Goal: Use online tool/utility: Use online tool/utility

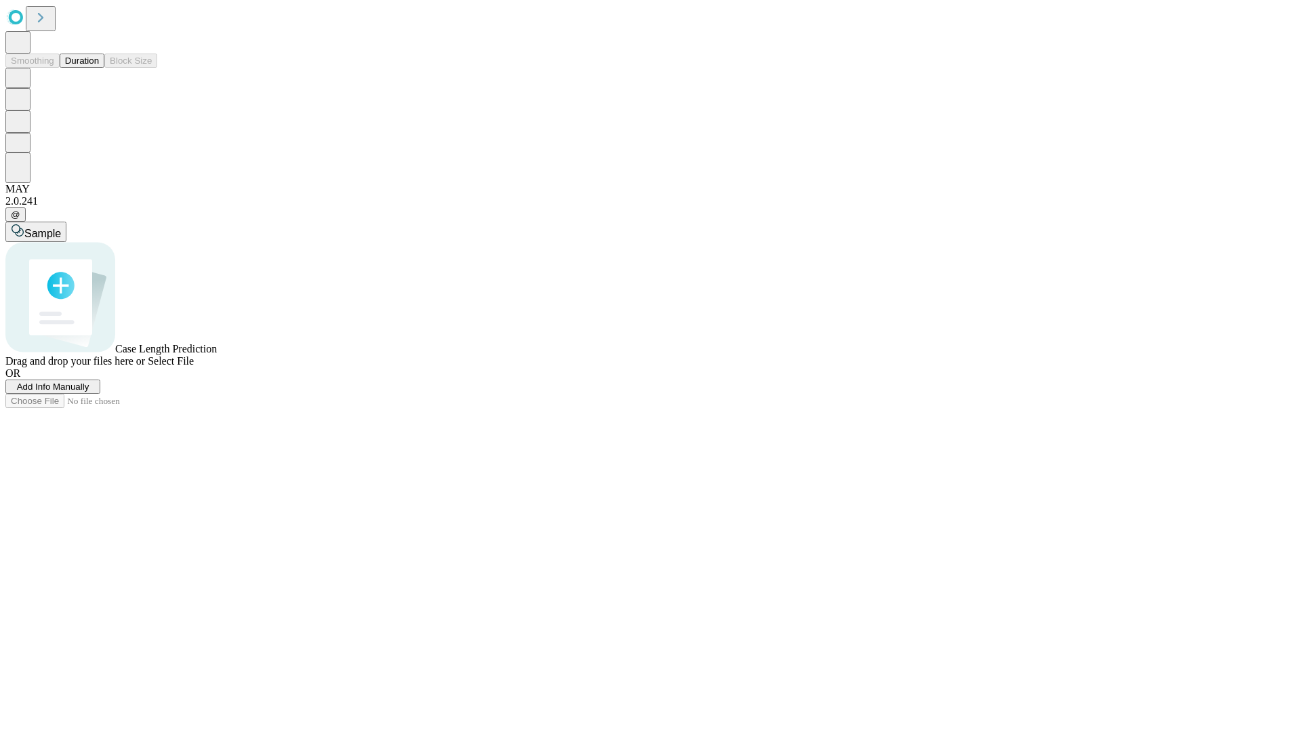
click at [99, 68] on button "Duration" at bounding box center [82, 61] width 45 height 14
click at [61, 228] on span "Sample" at bounding box center [42, 234] width 37 height 12
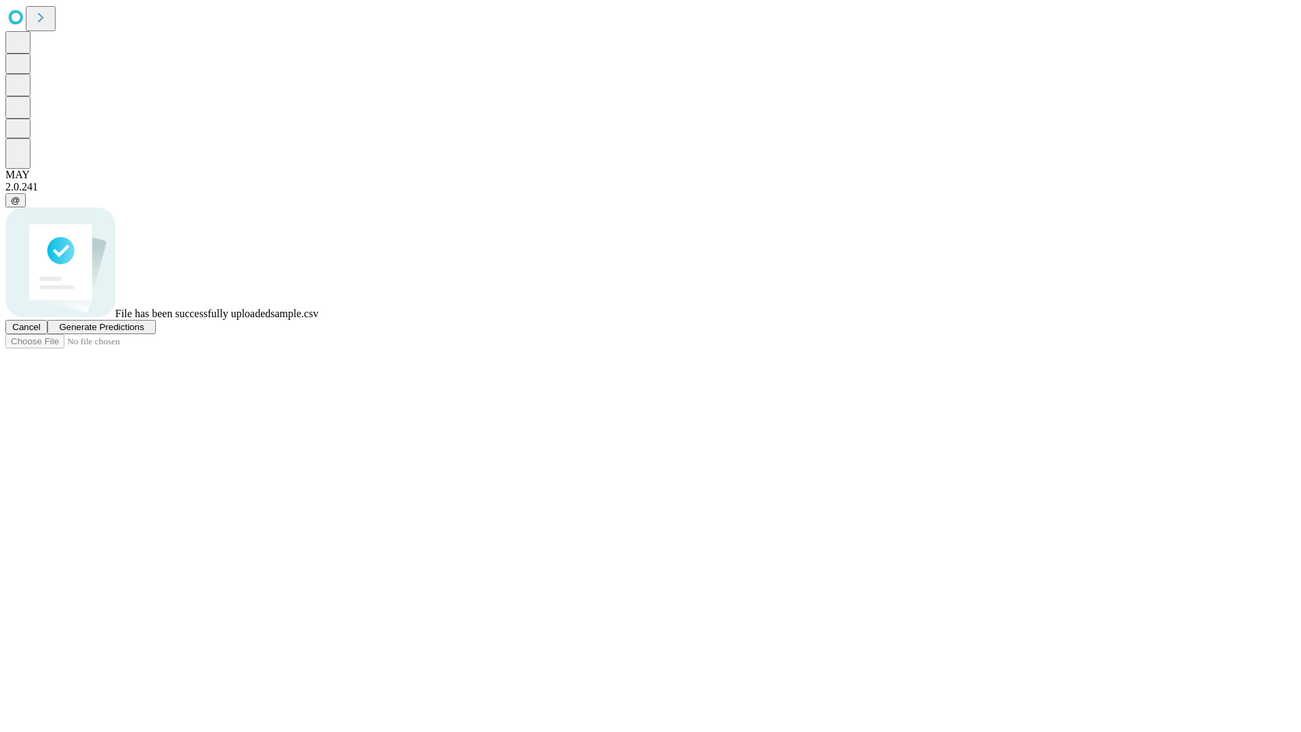
click at [144, 332] on span "Generate Predictions" at bounding box center [101, 327] width 85 height 10
